Goal: Task Accomplishment & Management: Manage account settings

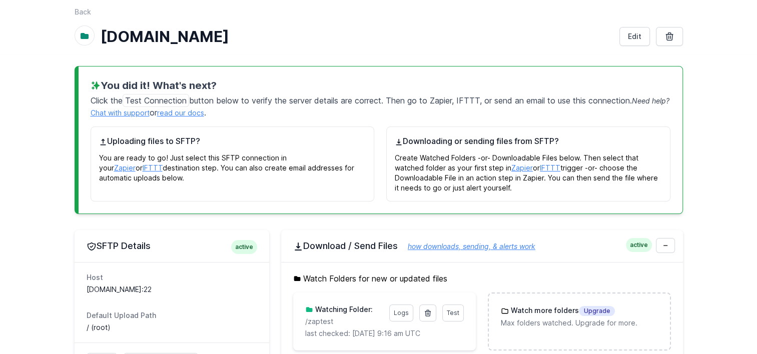
scroll to position [100, 0]
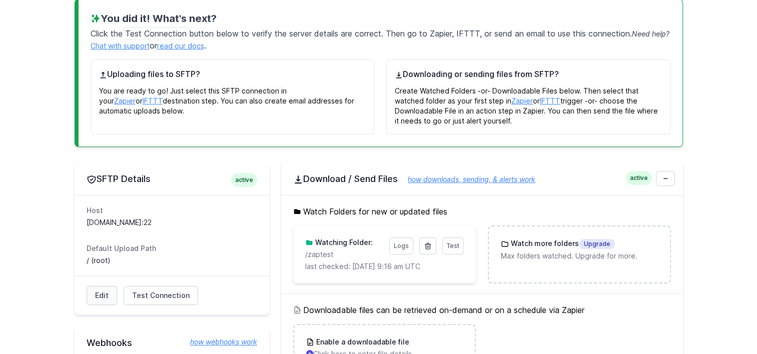
click at [103, 290] on link "Edit" at bounding box center [102, 295] width 31 height 19
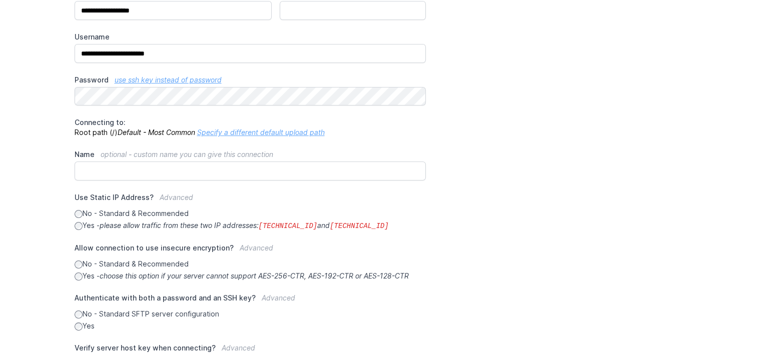
scroll to position [243, 0]
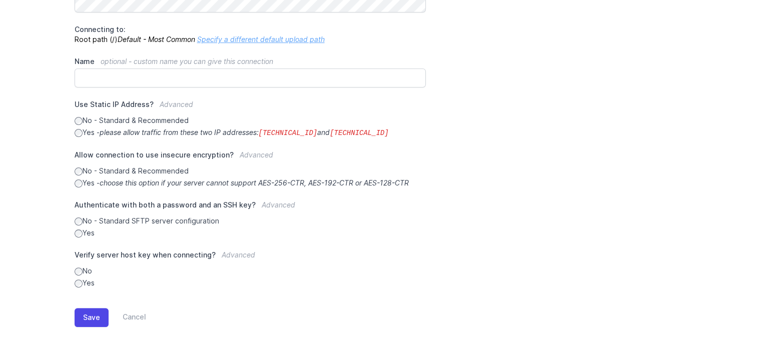
click at [170, 182] on icon "choose this option if your server cannot support AES-256-CTR, AES-192-CTR or AE…" at bounding box center [254, 183] width 309 height 9
click at [170, 170] on label "No - Standard & Recommended" at bounding box center [251, 171] width 352 height 10
drag, startPoint x: 266, startPoint y: 181, endPoint x: 418, endPoint y: 180, distance: 152.6
click at [418, 180] on label "Yes - choose this option if your server cannot support AES-256-CTR, AES-192-CTR…" at bounding box center [251, 183] width 352 height 10
drag, startPoint x: 418, startPoint y: 180, endPoint x: 384, endPoint y: 180, distance: 34.5
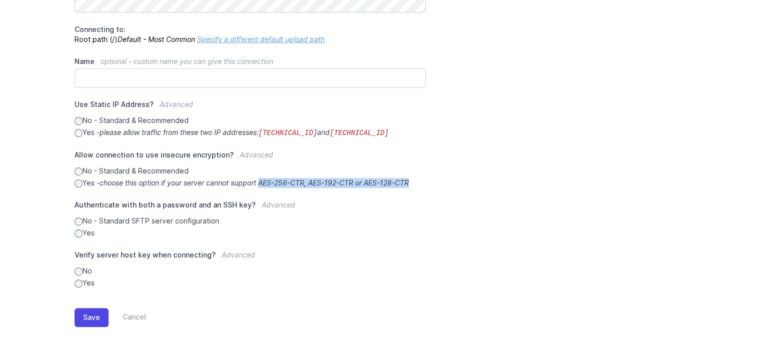
copy icon "AES-256-CTR, AES-192-CTR or AES-128-CTR"
click at [93, 229] on label "Yes" at bounding box center [251, 233] width 352 height 10
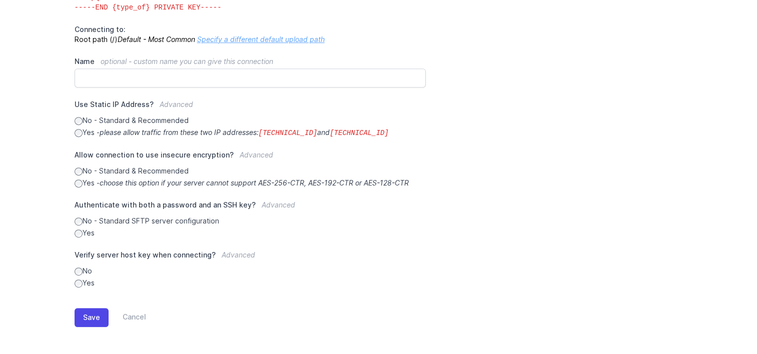
click at [119, 220] on label "No - Standard SFTP server configuration" at bounding box center [251, 221] width 352 height 10
click at [92, 285] on label "Yes" at bounding box center [251, 283] width 352 height 10
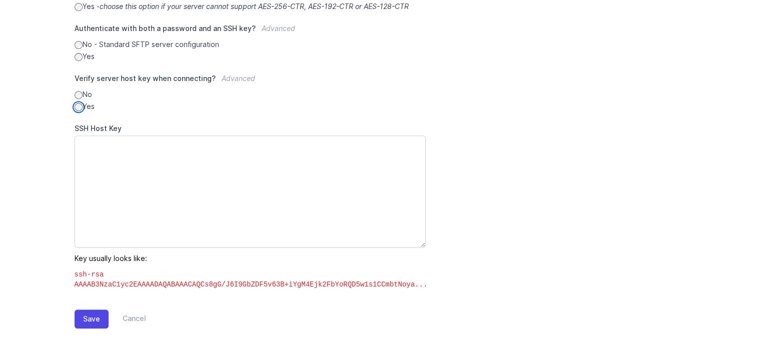
scroll to position [421, 0]
click at [88, 90] on label "No" at bounding box center [251, 93] width 352 height 10
